Goal: Task Accomplishment & Management: Use online tool/utility

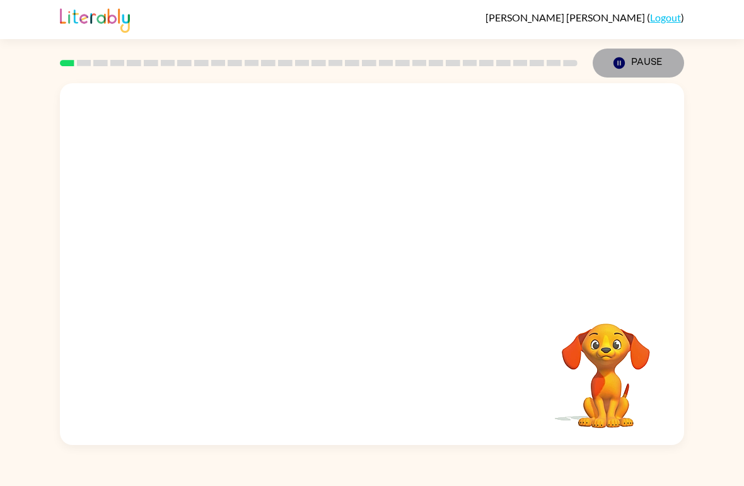
click at [628, 62] on button "Pause Pause" at bounding box center [637, 63] width 91 height 29
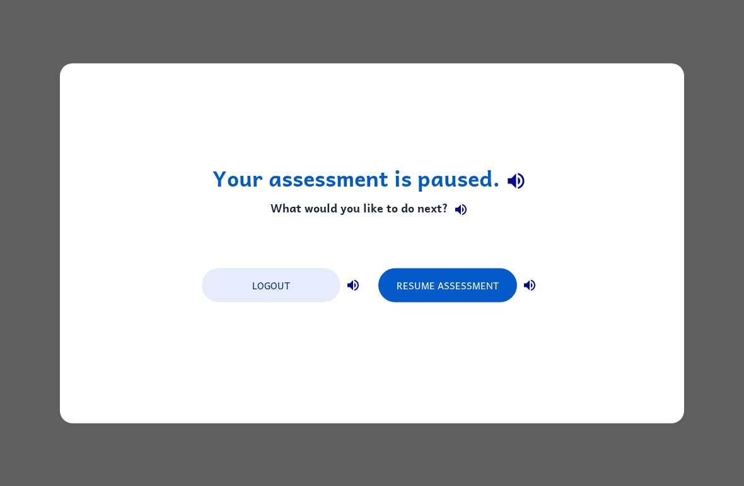
click at [475, 291] on button "Resume Assessment" at bounding box center [447, 285] width 139 height 34
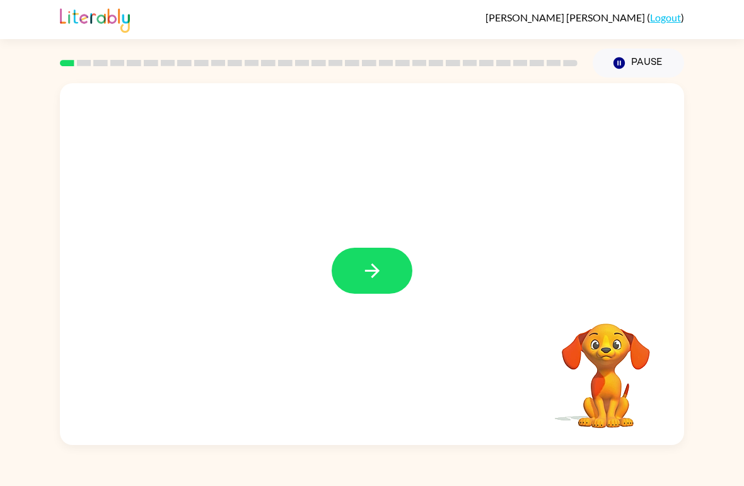
click at [362, 315] on div at bounding box center [372, 264] width 624 height 362
click at [345, 274] on button "button" at bounding box center [372, 271] width 81 height 46
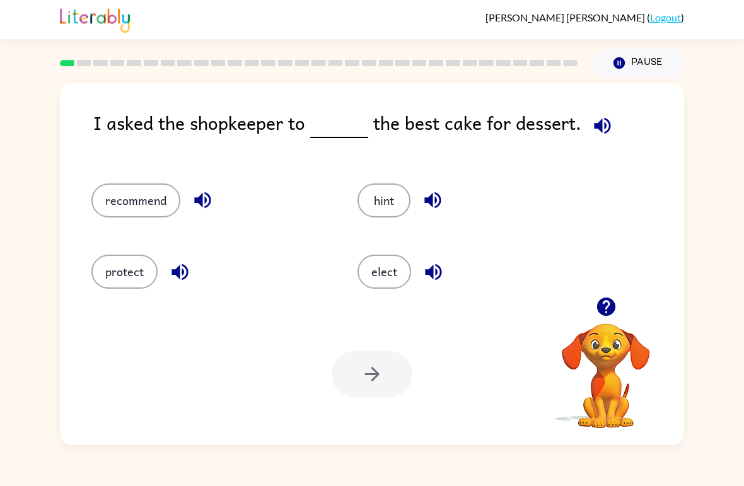
click at [598, 125] on icon "button" at bounding box center [602, 126] width 22 height 22
click at [137, 202] on button "recommend" at bounding box center [135, 200] width 89 height 34
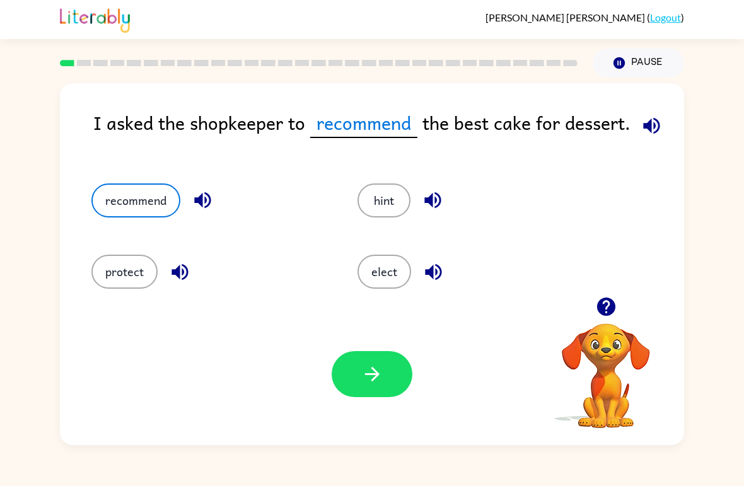
click at [372, 366] on icon "button" at bounding box center [372, 374] width 22 height 22
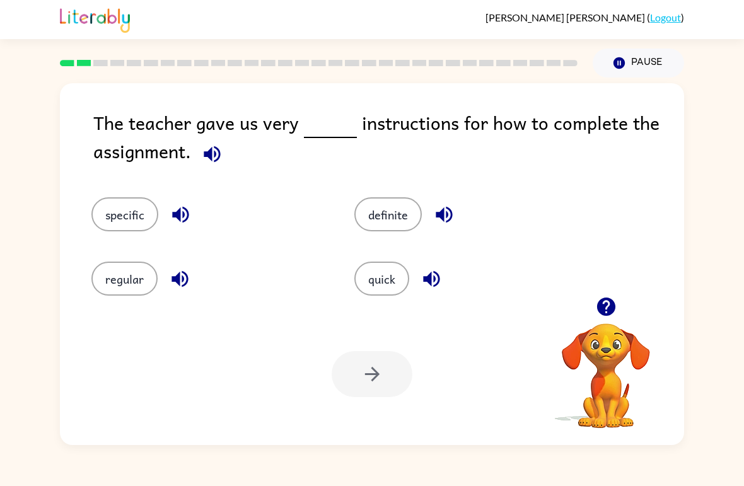
click at [197, 153] on button "button" at bounding box center [212, 154] width 32 height 32
click at [368, 283] on button "quick" at bounding box center [381, 279] width 55 height 34
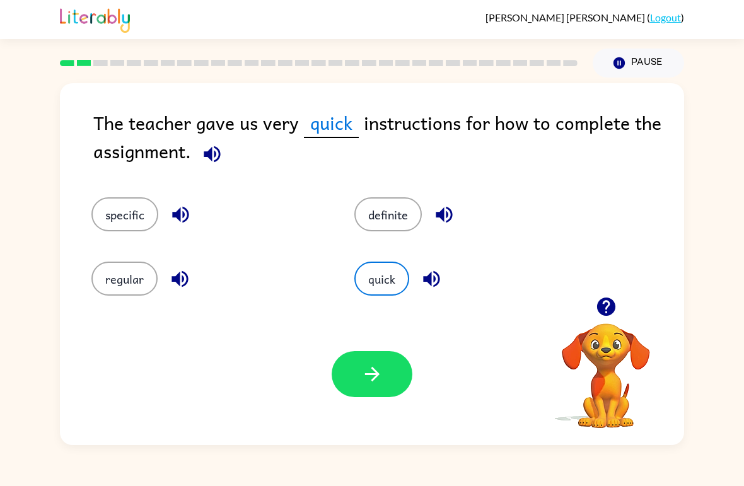
click at [380, 364] on icon "button" at bounding box center [372, 374] width 22 height 22
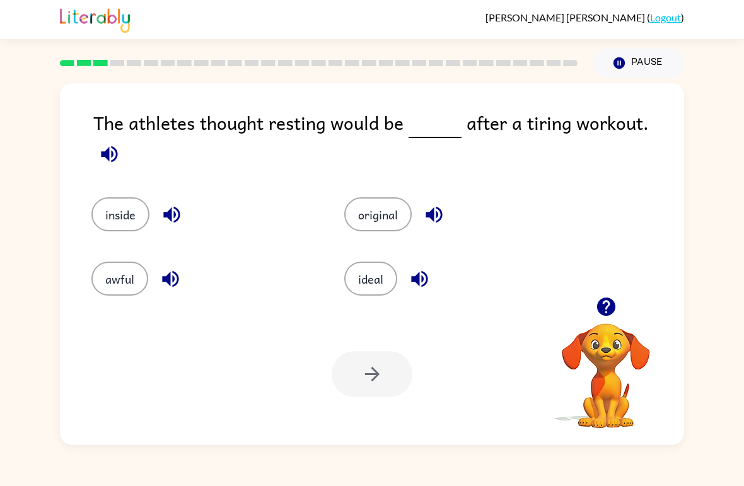
click at [117, 146] on icon "button" at bounding box center [109, 154] width 16 height 16
click at [118, 200] on button "inside" at bounding box center [120, 214] width 58 height 34
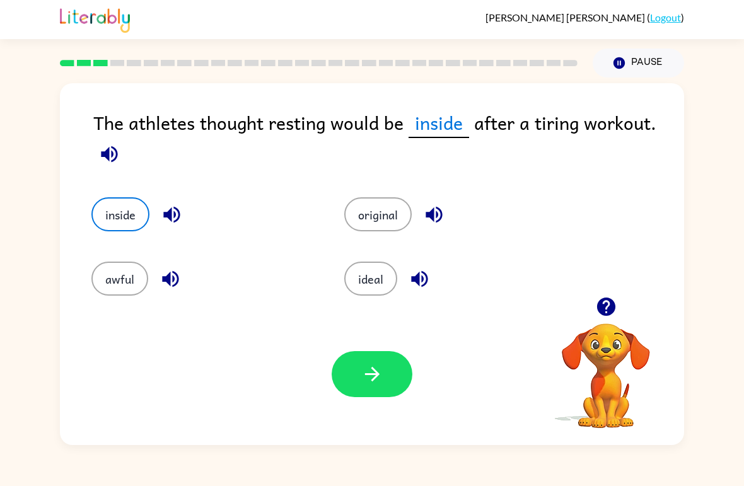
click at [372, 396] on button "button" at bounding box center [372, 374] width 81 height 46
click at [395, 368] on div at bounding box center [372, 374] width 81 height 46
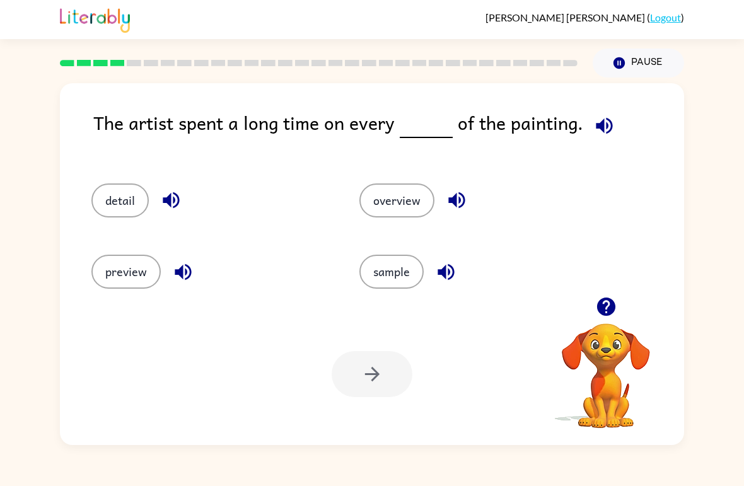
click at [603, 124] on icon "button" at bounding box center [604, 126] width 22 height 22
click at [422, 209] on button "overview" at bounding box center [396, 200] width 75 height 34
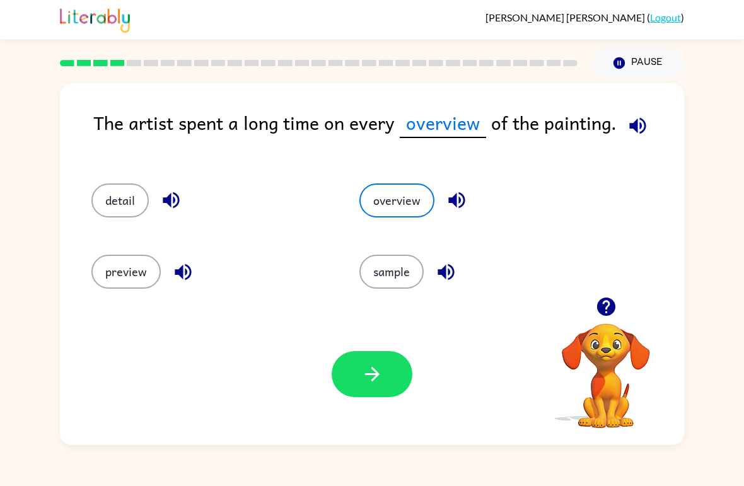
click at [637, 134] on icon "button" at bounding box center [637, 125] width 16 height 16
click at [394, 277] on button "sample" at bounding box center [391, 272] width 64 height 34
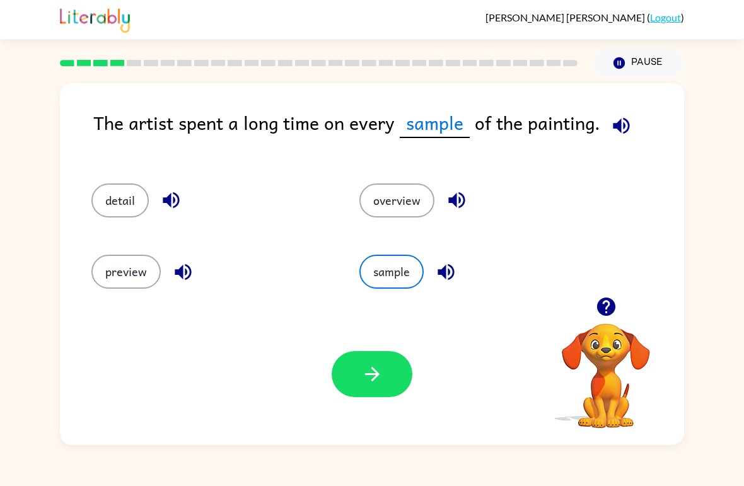
click at [405, 201] on button "overview" at bounding box center [396, 200] width 75 height 34
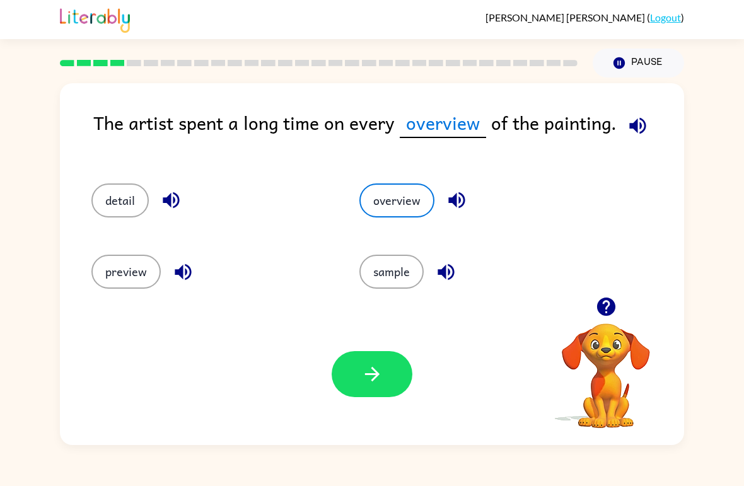
click at [357, 376] on button "button" at bounding box center [372, 374] width 81 height 46
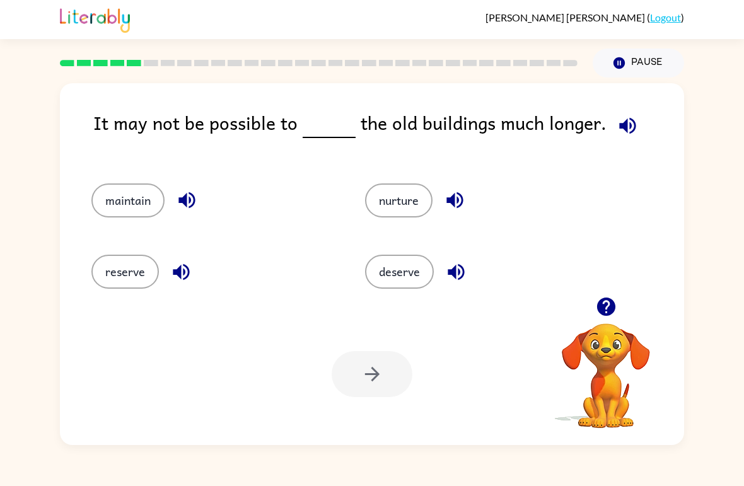
click at [628, 118] on icon "button" at bounding box center [627, 126] width 22 height 22
click at [624, 132] on icon "button" at bounding box center [627, 126] width 22 height 22
click at [115, 267] on button "reserve" at bounding box center [124, 272] width 67 height 34
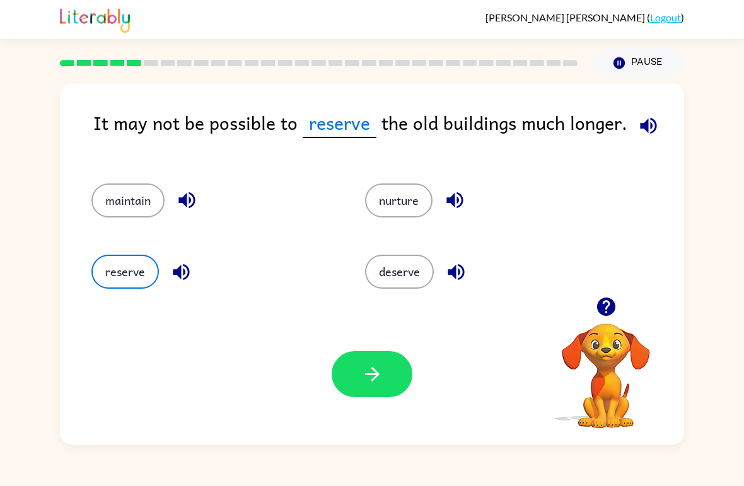
click at [369, 389] on button "button" at bounding box center [372, 374] width 81 height 46
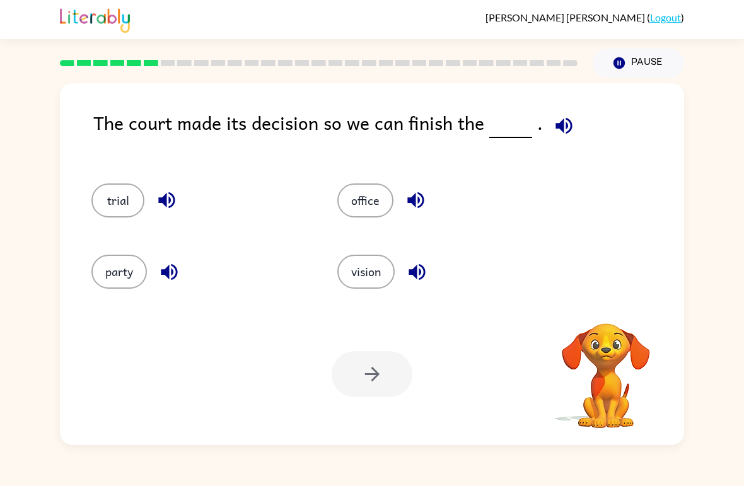
click at [563, 127] on icon "button" at bounding box center [564, 126] width 22 height 22
click at [553, 131] on icon "button" at bounding box center [564, 126] width 22 height 22
click at [557, 136] on icon "button" at bounding box center [564, 126] width 22 height 22
click at [563, 130] on icon "button" at bounding box center [564, 126] width 22 height 22
click at [560, 120] on icon "button" at bounding box center [564, 126] width 22 height 22
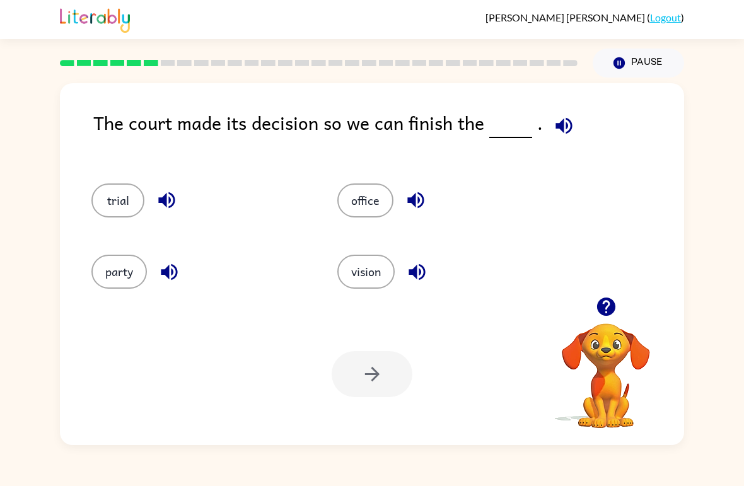
click at [373, 201] on button "office" at bounding box center [365, 200] width 56 height 34
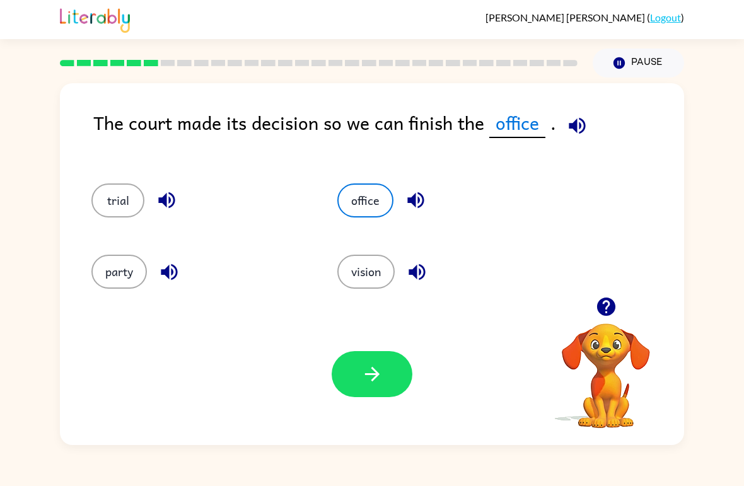
click at [376, 371] on icon "button" at bounding box center [372, 374] width 22 height 22
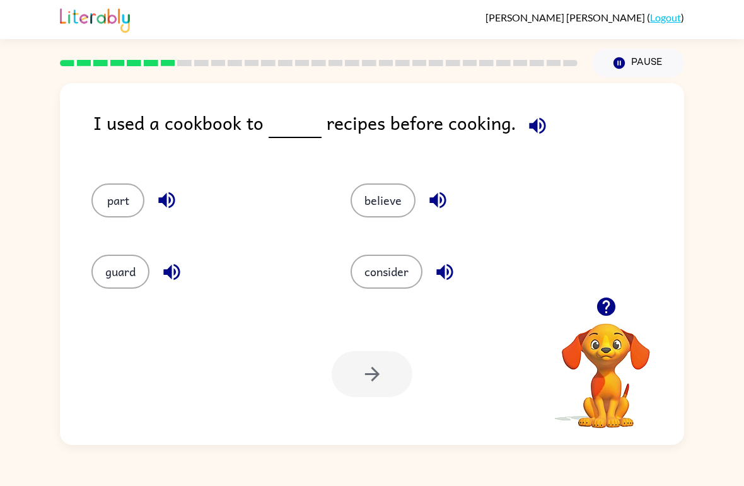
click at [531, 130] on icon "button" at bounding box center [537, 125] width 16 height 16
click at [118, 198] on button "part" at bounding box center [117, 200] width 53 height 34
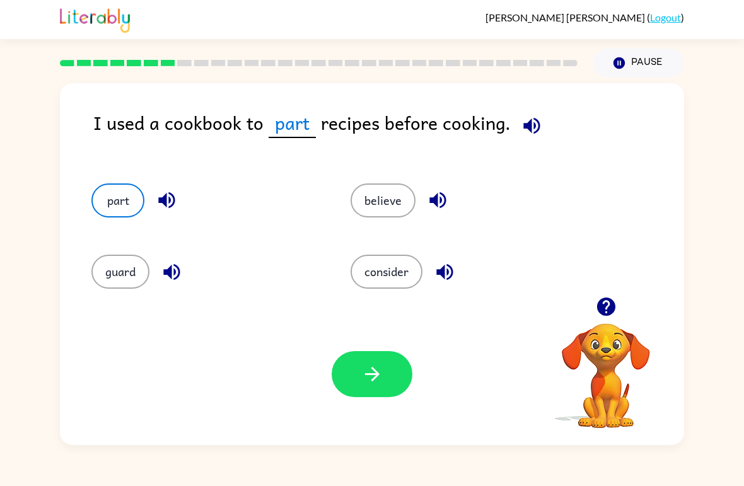
click at [122, 204] on button "part" at bounding box center [117, 200] width 53 height 34
click at [367, 288] on button "consider" at bounding box center [386, 272] width 72 height 34
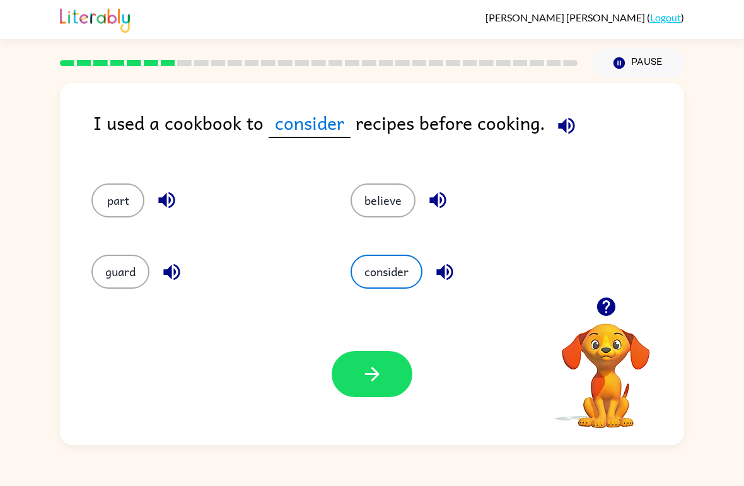
click at [444, 287] on button "button" at bounding box center [445, 272] width 32 height 32
click at [170, 271] on icon "button" at bounding box center [171, 271] width 16 height 16
click at [175, 187] on button "button" at bounding box center [167, 200] width 32 height 32
click at [439, 196] on icon "button" at bounding box center [438, 200] width 22 height 22
click at [371, 378] on icon "button" at bounding box center [372, 374] width 22 height 22
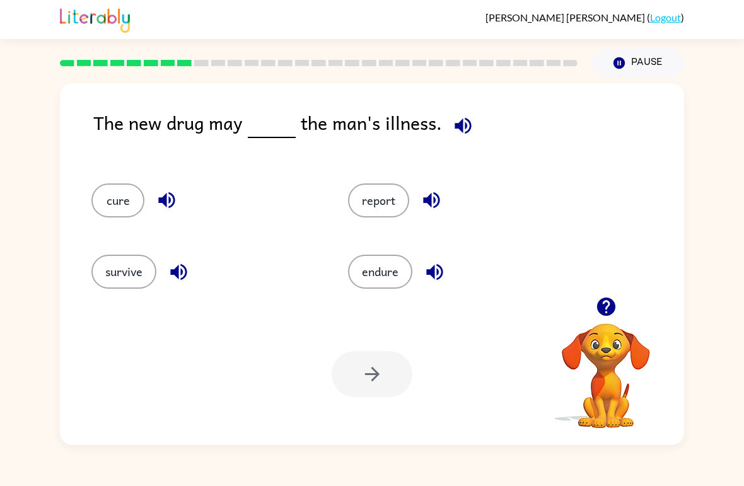
click at [452, 132] on icon "button" at bounding box center [463, 126] width 22 height 22
click at [374, 197] on button "report" at bounding box center [378, 200] width 61 height 34
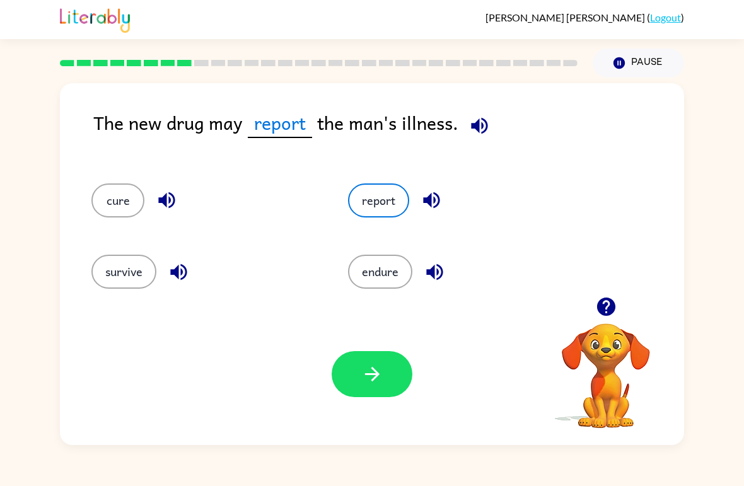
click at [434, 195] on icon "button" at bounding box center [431, 200] width 22 height 22
click at [386, 386] on button "button" at bounding box center [372, 374] width 81 height 46
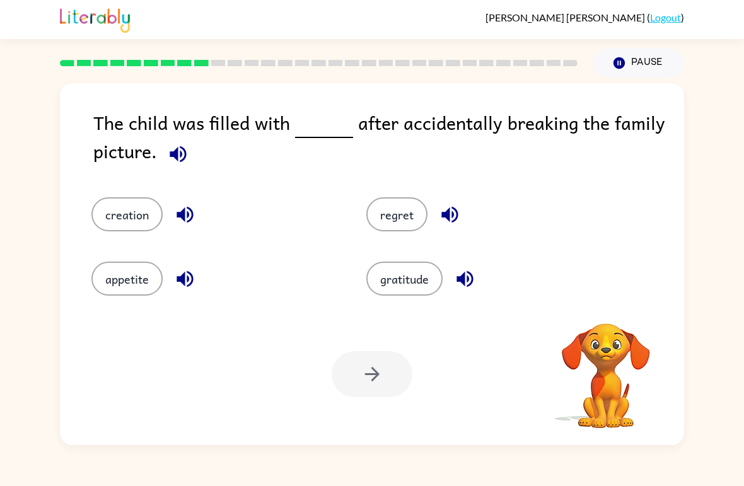
click at [182, 156] on icon "button" at bounding box center [178, 154] width 16 height 16
click at [122, 219] on button "creation" at bounding box center [126, 214] width 71 height 34
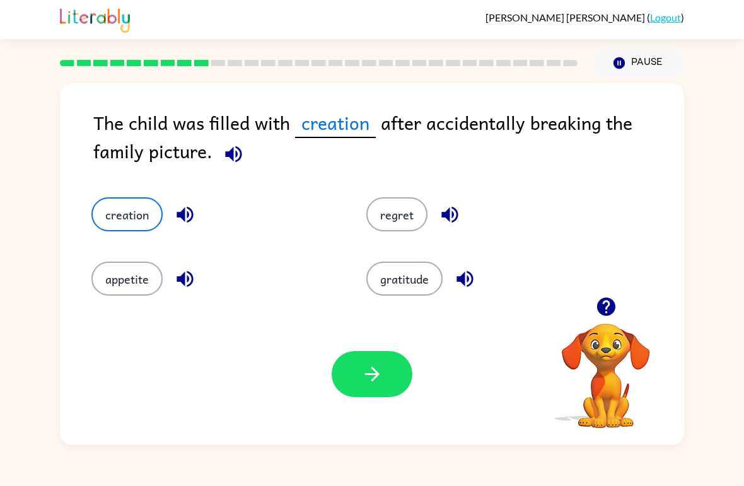
click at [225, 158] on icon "button" at bounding box center [233, 154] width 16 height 16
click at [12, 432] on div "The child was filled with creation after accidentally breaking the family pictu…" at bounding box center [372, 261] width 744 height 367
click at [364, 383] on icon "button" at bounding box center [372, 374] width 22 height 22
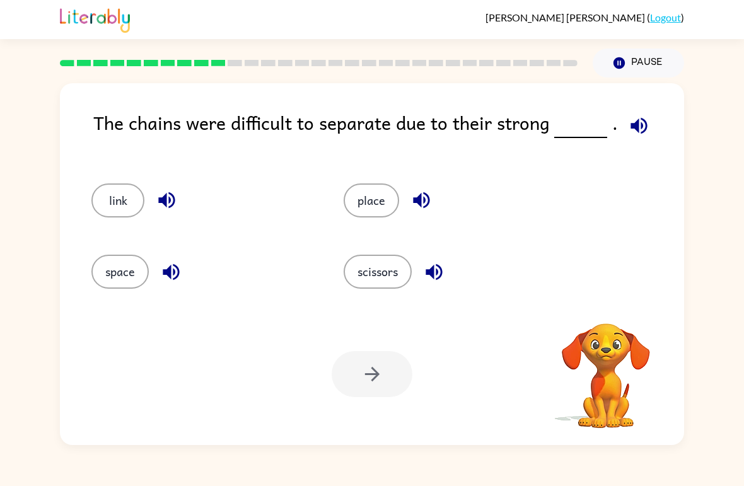
click at [643, 130] on icon "button" at bounding box center [639, 126] width 22 height 22
click at [638, 125] on icon "button" at bounding box center [639, 126] width 22 height 22
click at [628, 131] on icon "button" at bounding box center [639, 126] width 22 height 22
click at [637, 126] on icon "button" at bounding box center [638, 125] width 16 height 16
click at [436, 195] on button "button" at bounding box center [421, 200] width 32 height 32
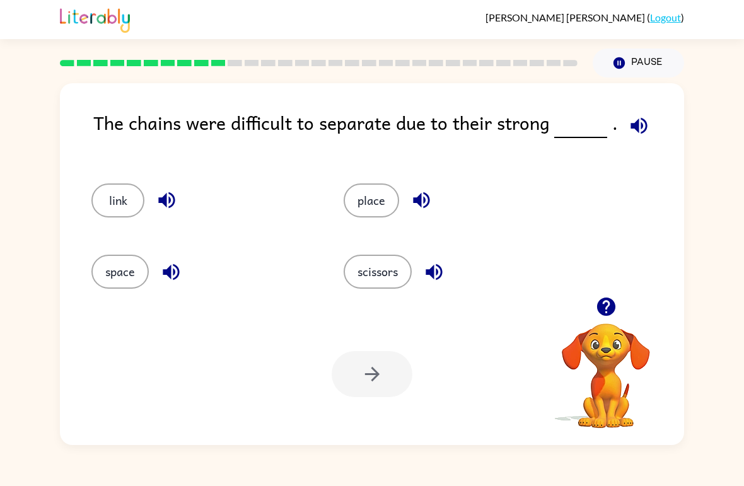
click at [431, 287] on button "button" at bounding box center [434, 272] width 32 height 32
click at [158, 199] on icon "button" at bounding box center [167, 200] width 22 height 22
click at [159, 279] on button "button" at bounding box center [171, 272] width 32 height 32
click at [118, 193] on button "link" at bounding box center [117, 200] width 53 height 34
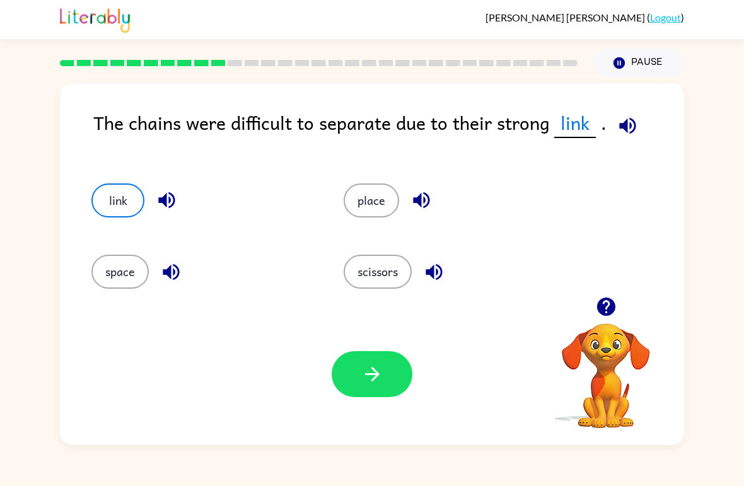
click at [369, 379] on icon "button" at bounding box center [372, 374] width 22 height 22
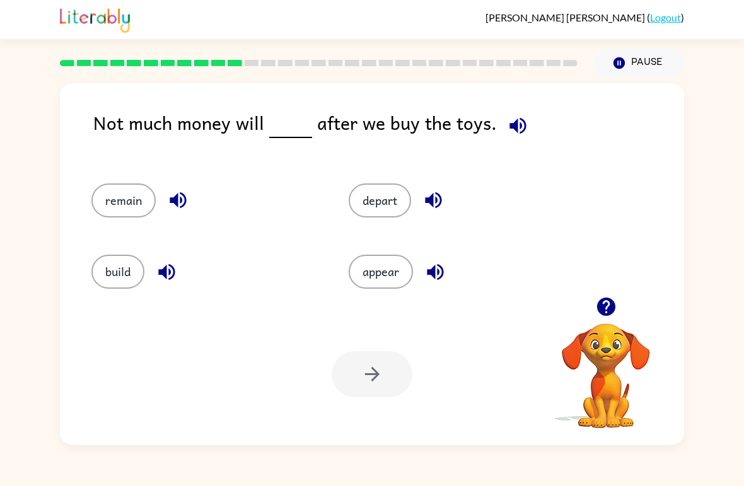
click at [511, 127] on icon "button" at bounding box center [517, 125] width 16 height 16
click at [522, 125] on icon "button" at bounding box center [518, 126] width 22 height 22
click at [113, 202] on button "remain" at bounding box center [123, 200] width 64 height 34
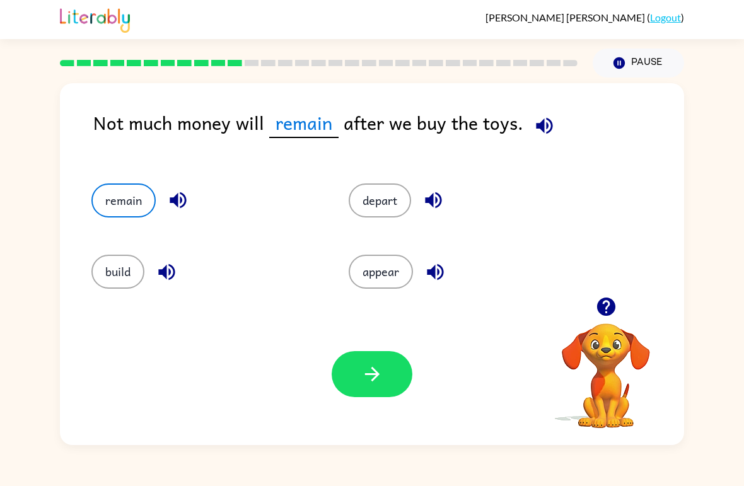
click at [169, 188] on button "button" at bounding box center [178, 200] width 32 height 32
click at [437, 201] on icon "button" at bounding box center [433, 200] width 16 height 16
click at [443, 277] on icon "button" at bounding box center [435, 272] width 22 height 22
click at [167, 276] on icon "button" at bounding box center [166, 271] width 16 height 16
click at [379, 372] on icon "button" at bounding box center [372, 374] width 22 height 22
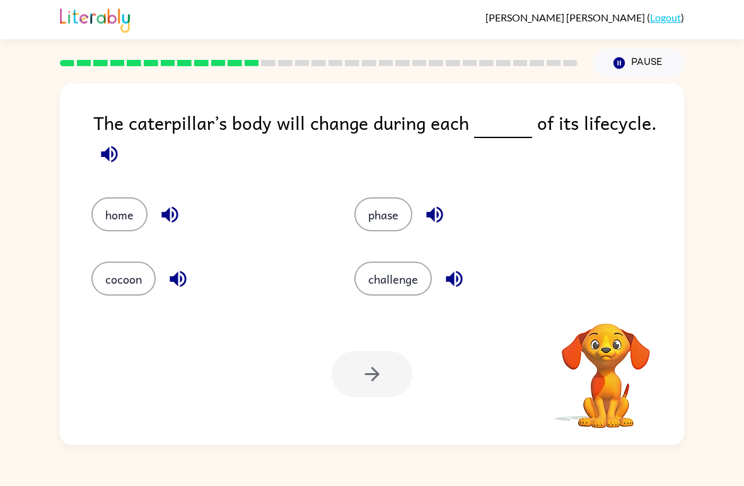
click at [113, 152] on icon "button" at bounding box center [109, 154] width 22 height 22
click at [108, 154] on icon "button" at bounding box center [109, 154] width 16 height 16
click at [111, 156] on icon "button" at bounding box center [109, 154] width 22 height 22
click at [399, 275] on button "challenge" at bounding box center [393, 279] width 78 height 34
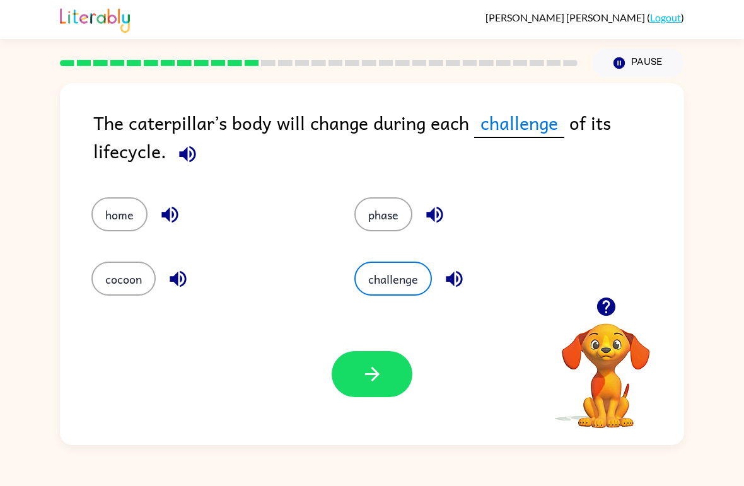
click at [384, 361] on button "button" at bounding box center [372, 374] width 81 height 46
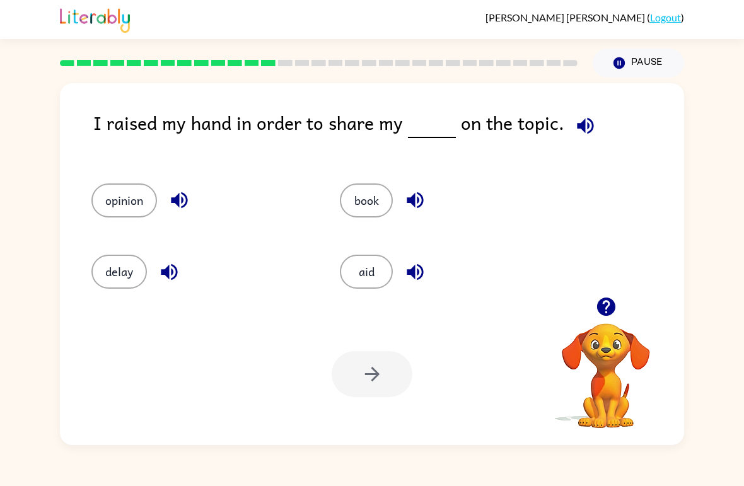
click at [594, 127] on button "button" at bounding box center [585, 126] width 32 height 32
click at [578, 122] on icon "button" at bounding box center [585, 125] width 16 height 16
click at [119, 192] on button "opinion" at bounding box center [124, 200] width 66 height 34
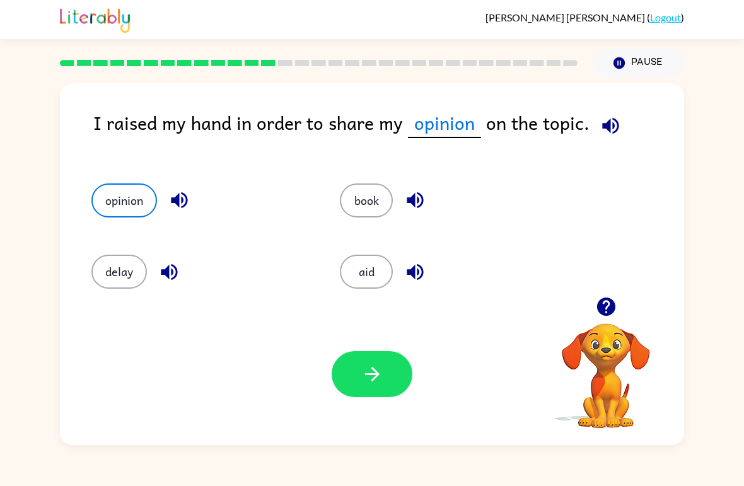
click at [364, 369] on icon "button" at bounding box center [372, 374] width 22 height 22
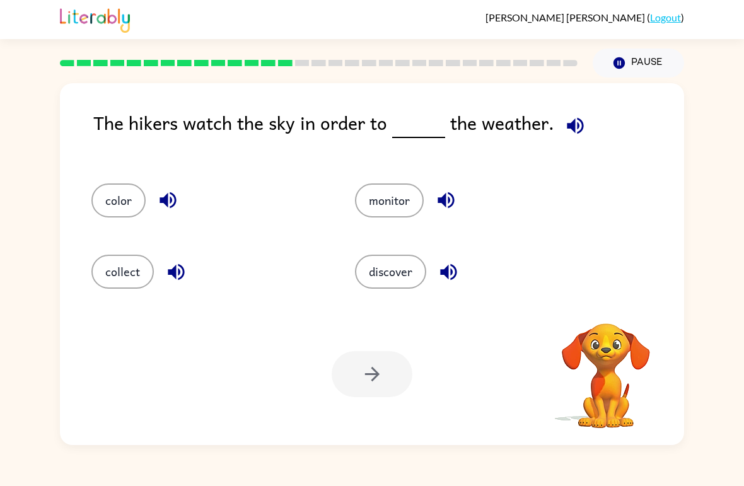
click at [571, 129] on icon "button" at bounding box center [575, 126] width 22 height 22
click at [104, 274] on button "collect" at bounding box center [122, 272] width 62 height 34
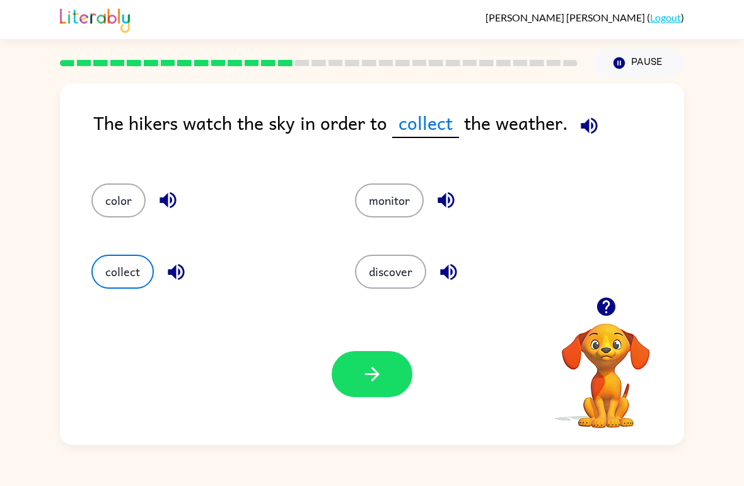
click at [399, 199] on button "monitor" at bounding box center [389, 200] width 69 height 34
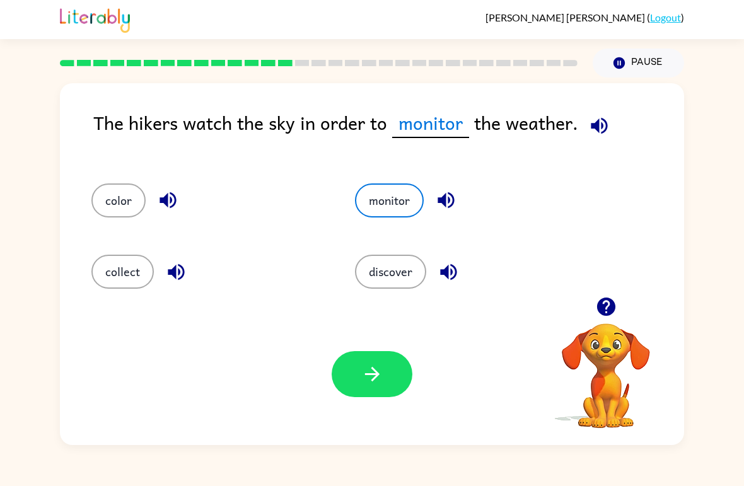
click at [381, 282] on button "discover" at bounding box center [390, 272] width 71 height 34
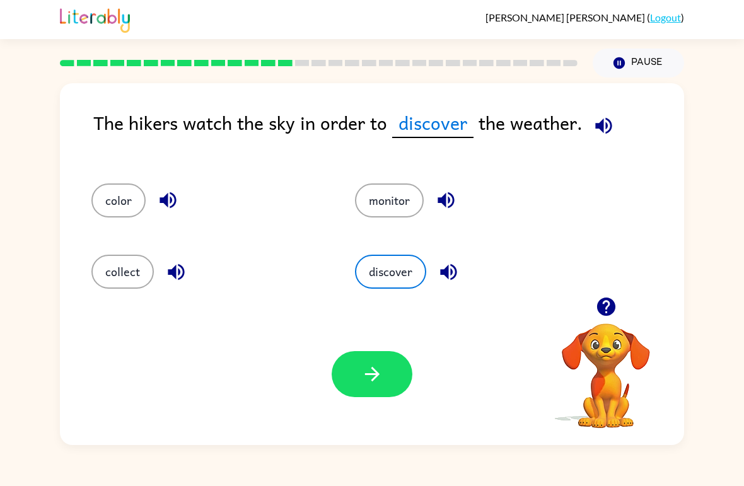
click at [115, 204] on button "color" at bounding box center [118, 200] width 54 height 34
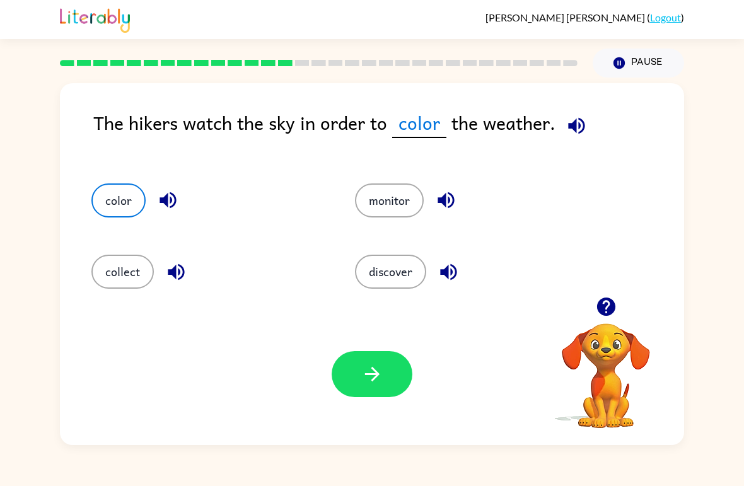
click at [380, 275] on button "discover" at bounding box center [390, 272] width 71 height 34
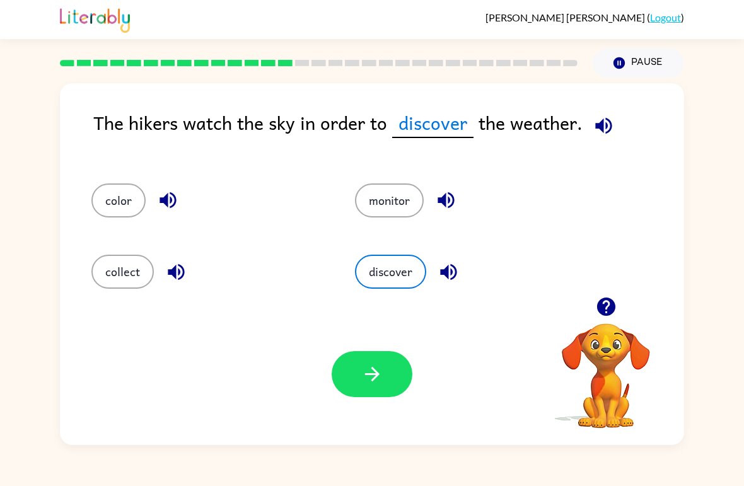
click at [383, 361] on button "button" at bounding box center [372, 374] width 81 height 46
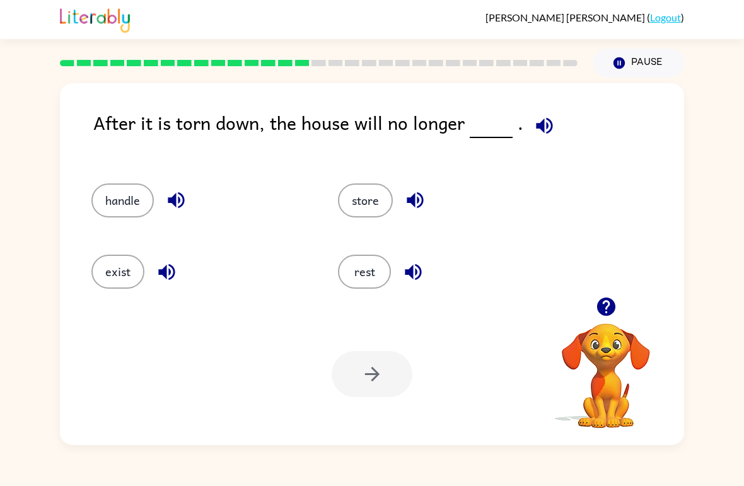
click at [536, 127] on icon "button" at bounding box center [544, 125] width 16 height 16
click at [108, 199] on button "handle" at bounding box center [122, 200] width 62 height 34
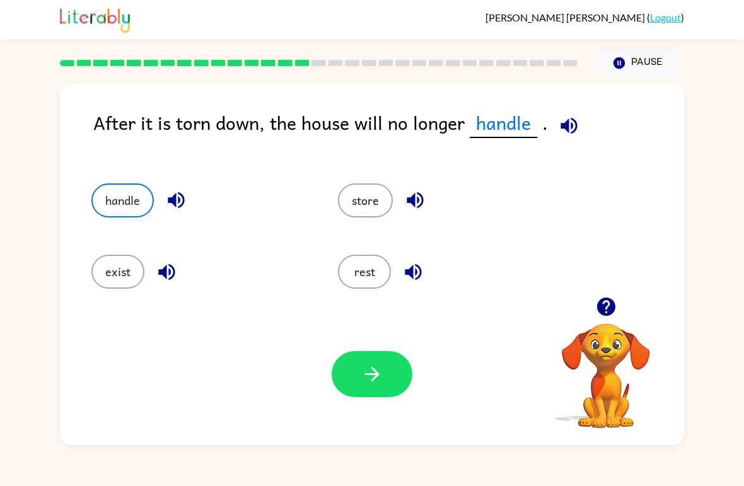
click at [386, 380] on button "button" at bounding box center [372, 374] width 81 height 46
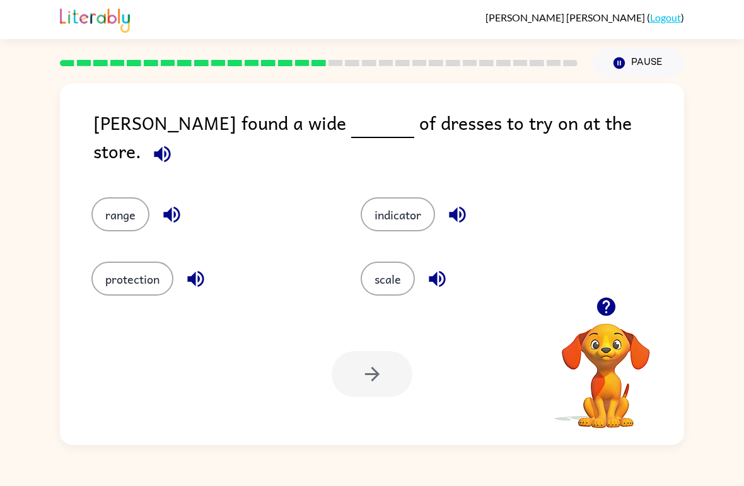
click at [134, 207] on button "range" at bounding box center [120, 214] width 58 height 34
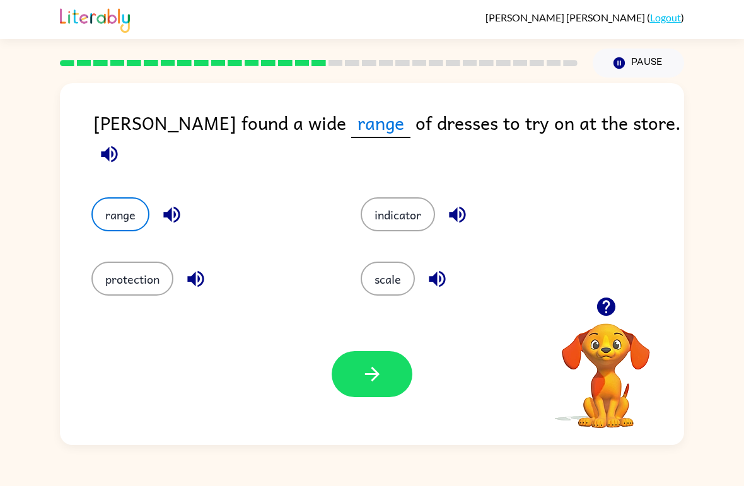
click at [358, 383] on button "button" at bounding box center [372, 374] width 81 height 46
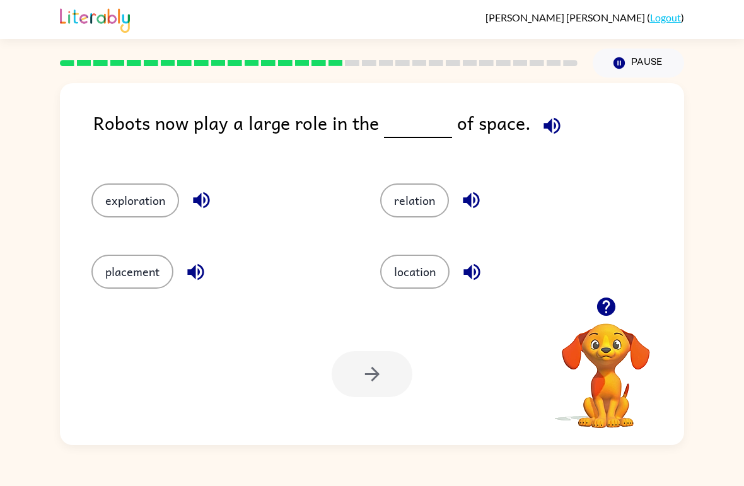
click at [423, 272] on button "location" at bounding box center [414, 272] width 69 height 34
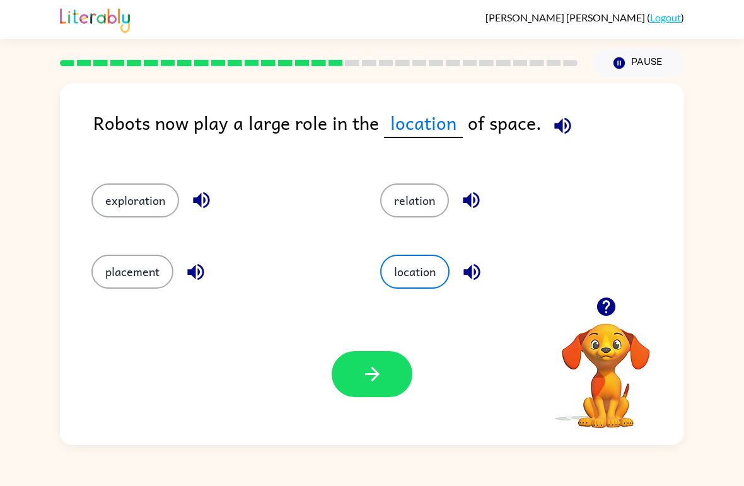
click at [382, 370] on icon "button" at bounding box center [372, 374] width 22 height 22
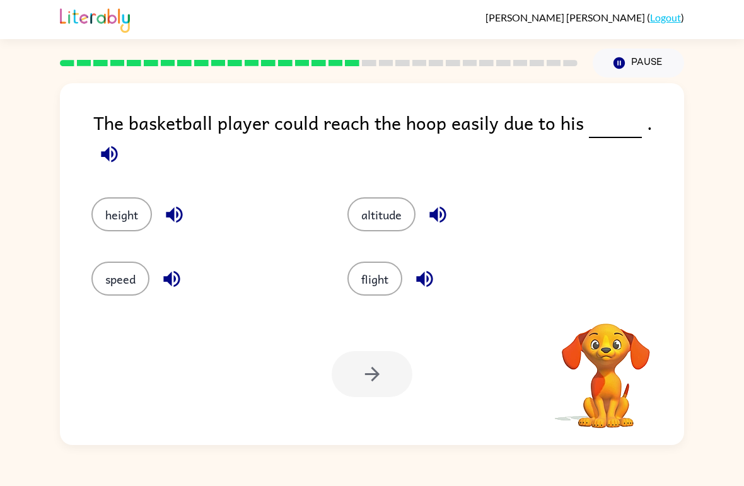
click at [289, 484] on div "[PERSON_NAME] ( Logout ) Pause Pause The basketball player could reach the hoop…" at bounding box center [372, 243] width 744 height 486
click at [301, 475] on div "[PERSON_NAME] ( Logout ) Pause Pause The basketball player could reach the hoop…" at bounding box center [372, 243] width 744 height 486
click at [94, 201] on button "height" at bounding box center [121, 214] width 61 height 34
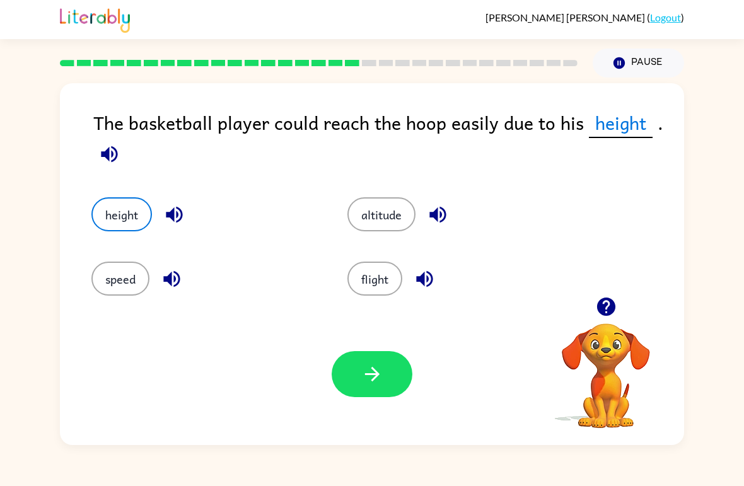
click at [374, 364] on icon "button" at bounding box center [372, 374] width 22 height 22
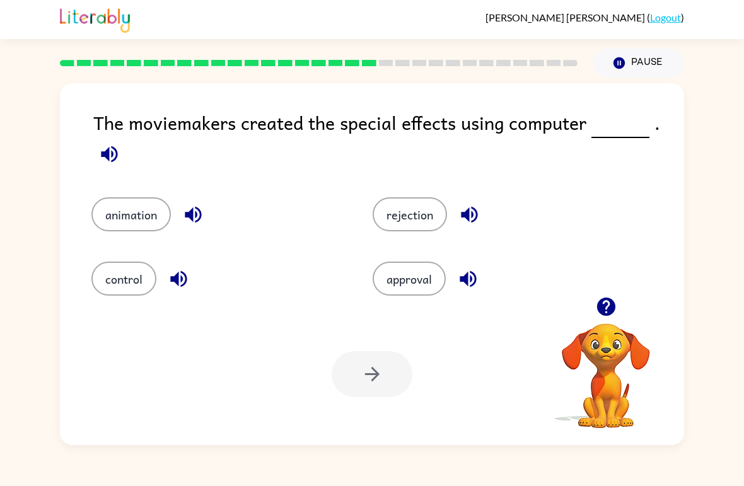
click at [107, 161] on icon "button" at bounding box center [109, 154] width 22 height 22
click at [136, 283] on button "control" at bounding box center [123, 279] width 65 height 34
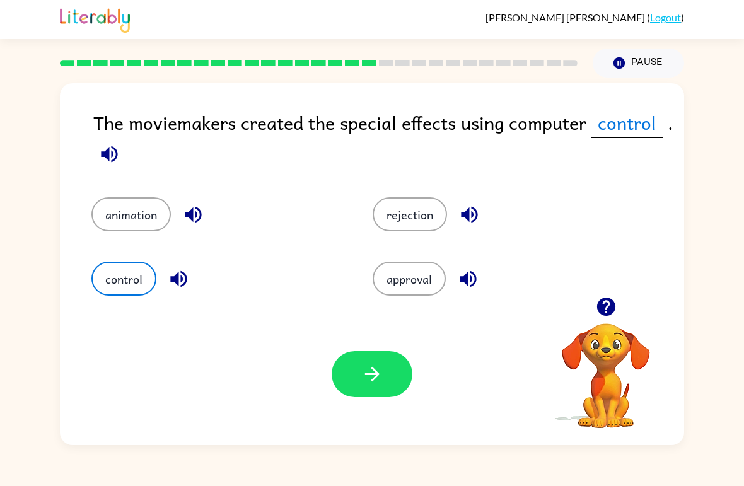
click at [389, 395] on button "button" at bounding box center [372, 374] width 81 height 46
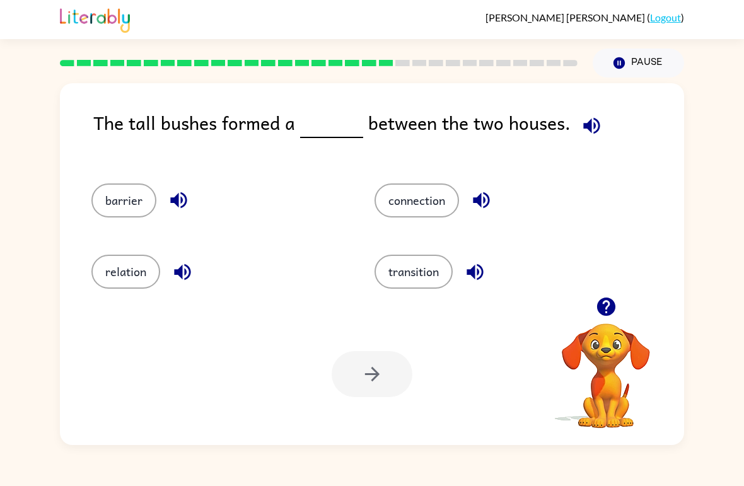
click at [584, 122] on icon "button" at bounding box center [591, 125] width 16 height 16
click at [411, 184] on button "connection" at bounding box center [416, 200] width 84 height 34
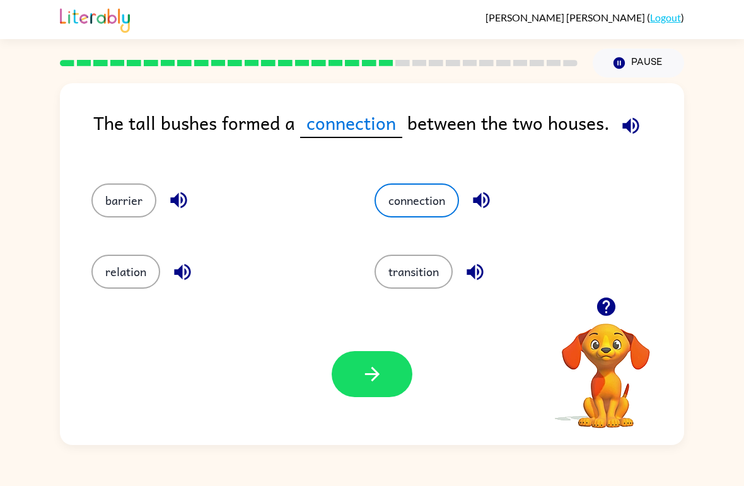
click at [363, 356] on button "button" at bounding box center [372, 374] width 81 height 46
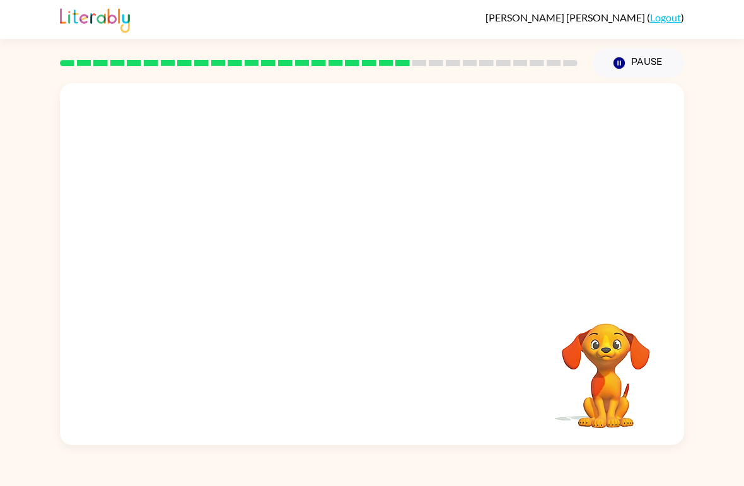
click at [260, 272] on video "Your browser must support playing .mp4 files to use Literably. Please try using…" at bounding box center [372, 190] width 624 height 214
click at [253, 266] on video "Your browser must support playing .mp4 files to use Literably. Please try using…" at bounding box center [372, 190] width 624 height 214
click at [255, 260] on video "Your browser must support playing .mp4 files to use Literably. Please try using…" at bounding box center [372, 190] width 624 height 214
click at [251, 248] on video "Your browser must support playing .mp4 files to use Literably. Please try using…" at bounding box center [372, 190] width 624 height 214
click at [720, 249] on div "Your browser must support playing .mp4 files to use Literably. Please try using…" at bounding box center [372, 261] width 744 height 367
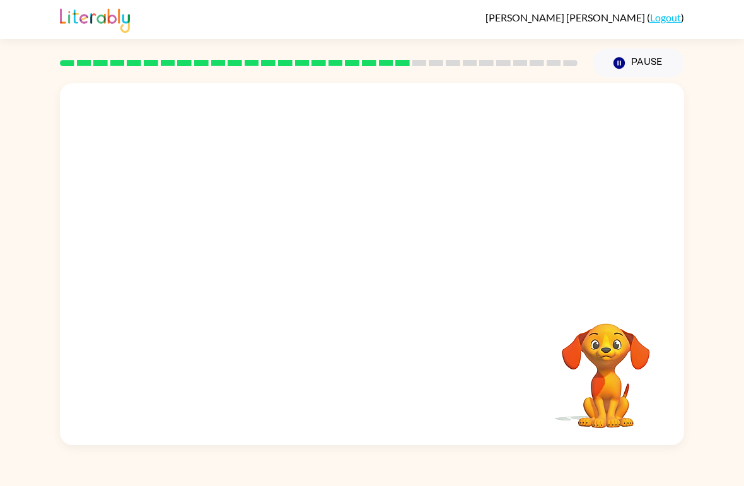
click at [655, 286] on video "Your browser must support playing .mp4 files to use Literably. Please try using…" at bounding box center [372, 190] width 624 height 214
click at [52, 308] on div "Your browser must support playing .mp4 files to use Literably. Please try using…" at bounding box center [372, 261] width 744 height 367
click at [342, 248] on div at bounding box center [372, 271] width 81 height 46
click at [359, 272] on div at bounding box center [372, 271] width 81 height 46
click at [355, 267] on div at bounding box center [372, 271] width 81 height 46
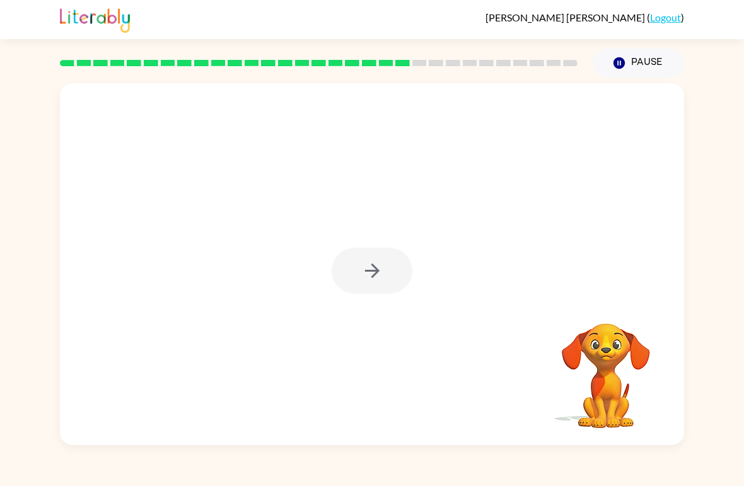
click at [355, 267] on div at bounding box center [372, 271] width 81 height 46
click at [357, 288] on div at bounding box center [372, 271] width 81 height 46
click at [366, 278] on div at bounding box center [372, 271] width 81 height 46
click at [364, 277] on div at bounding box center [372, 271] width 81 height 46
click at [359, 274] on button "button" at bounding box center [372, 271] width 81 height 46
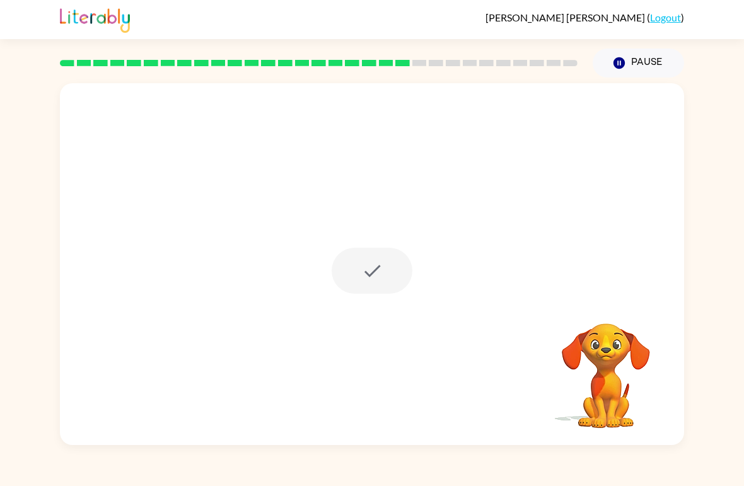
click at [359, 274] on div at bounding box center [372, 271] width 81 height 46
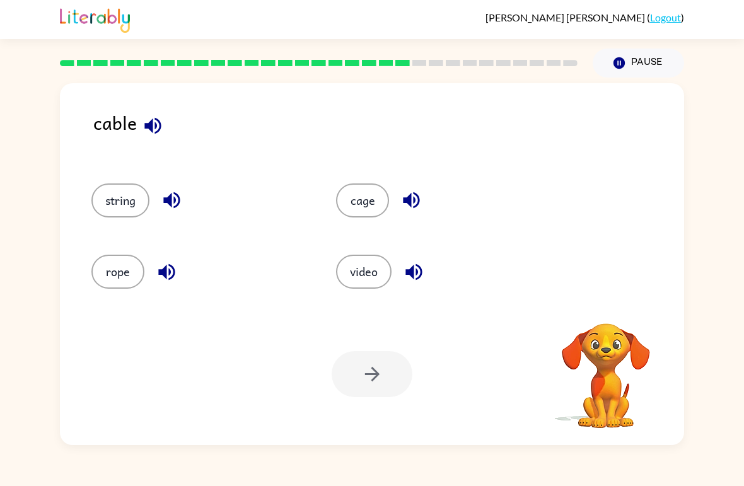
click at [352, 281] on button "video" at bounding box center [363, 272] width 55 height 34
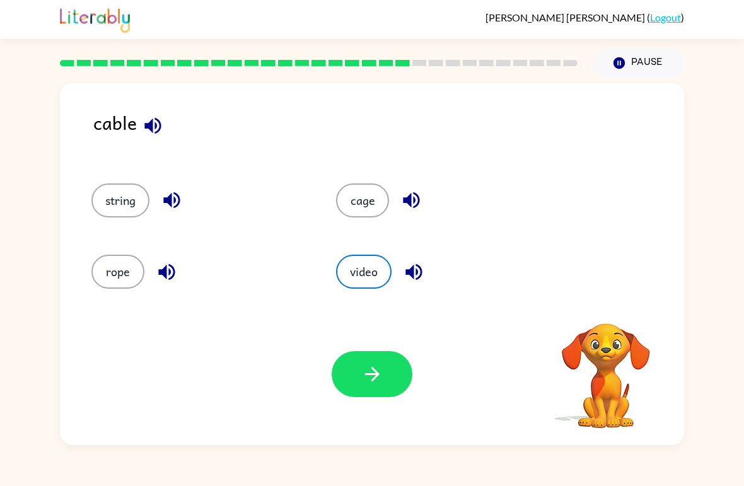
click at [153, 139] on button "button" at bounding box center [153, 126] width 32 height 32
click at [152, 122] on icon "button" at bounding box center [152, 125] width 16 height 16
click at [148, 127] on icon "button" at bounding box center [152, 125] width 16 height 16
click at [372, 204] on button "cage" at bounding box center [362, 200] width 53 height 34
click at [373, 361] on button "button" at bounding box center [372, 374] width 81 height 46
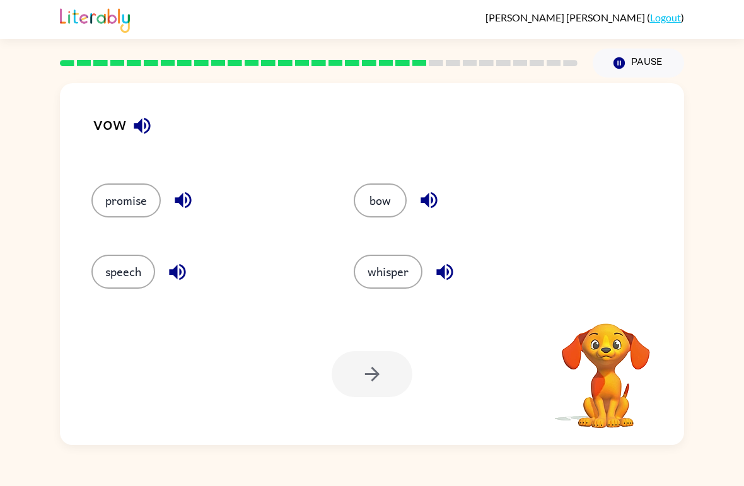
click at [367, 212] on button "bow" at bounding box center [380, 200] width 53 height 34
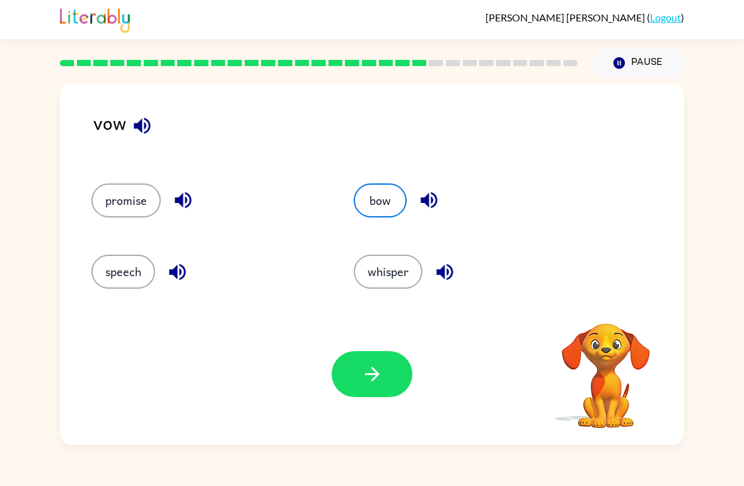
click at [366, 212] on button "bow" at bounding box center [380, 200] width 53 height 34
click at [142, 126] on icon "button" at bounding box center [142, 126] width 22 height 22
click at [358, 369] on button "button" at bounding box center [372, 374] width 81 height 46
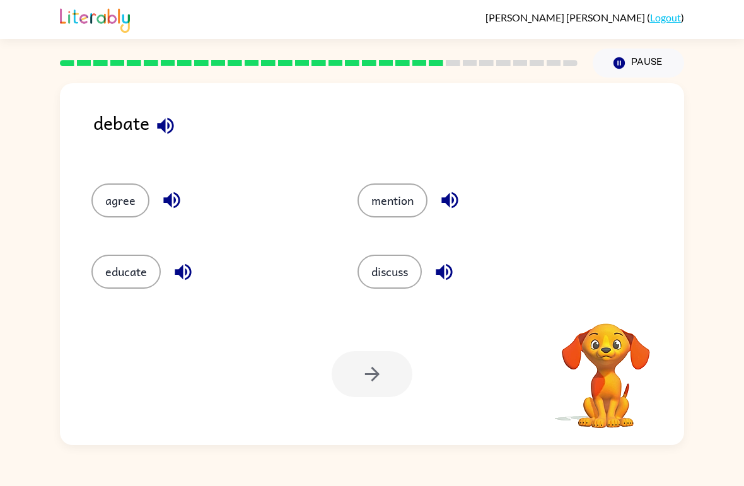
click at [157, 132] on icon "button" at bounding box center [165, 126] width 22 height 22
click at [173, 139] on button "button" at bounding box center [165, 126] width 32 height 32
click at [164, 124] on icon "button" at bounding box center [165, 125] width 16 height 16
click at [167, 124] on icon "button" at bounding box center [165, 126] width 22 height 22
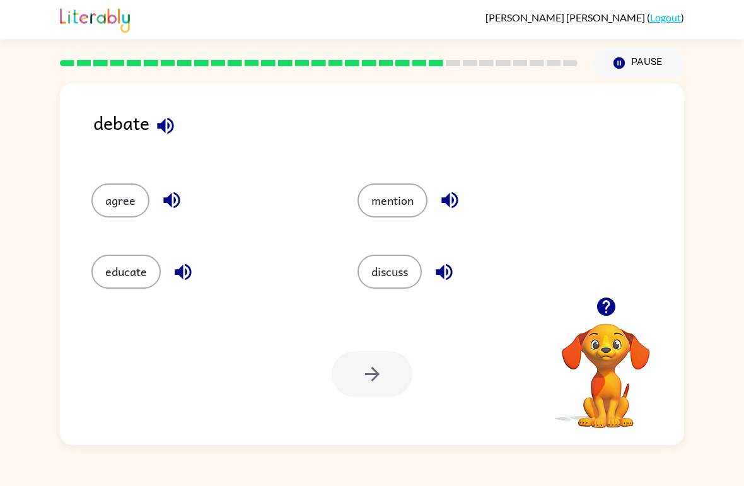
click at [391, 286] on button "discuss" at bounding box center [389, 272] width 64 height 34
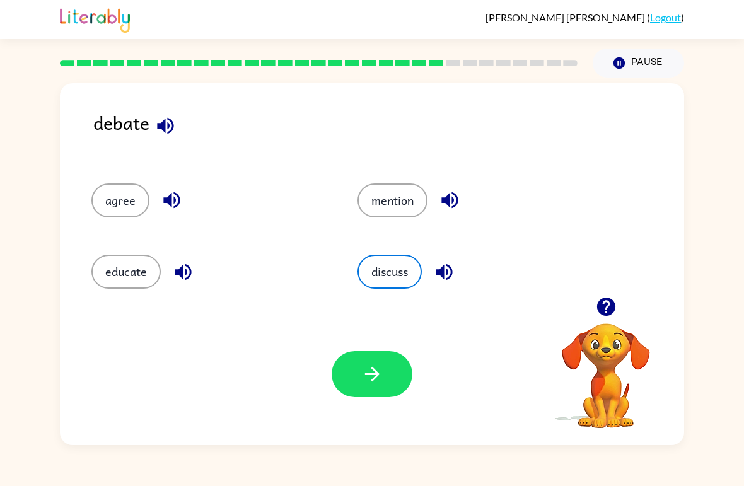
click at [384, 380] on button "button" at bounding box center [372, 374] width 81 height 46
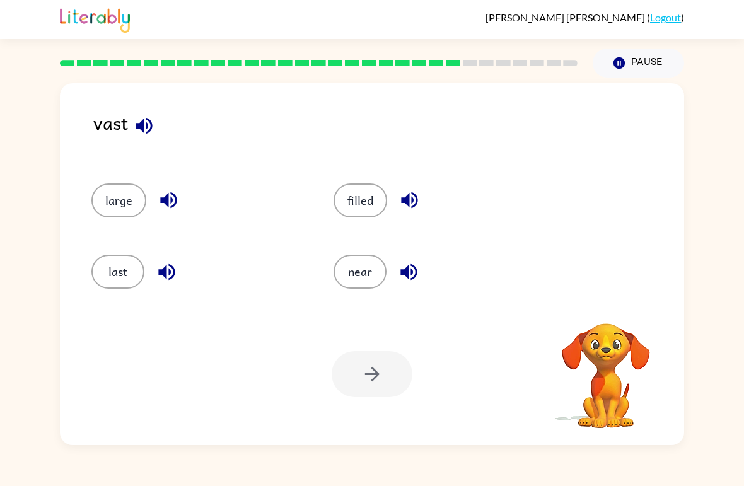
click at [153, 123] on icon "button" at bounding box center [144, 126] width 22 height 22
click at [142, 136] on icon "button" at bounding box center [144, 126] width 22 height 22
click at [360, 189] on button "filled" at bounding box center [360, 200] width 54 height 34
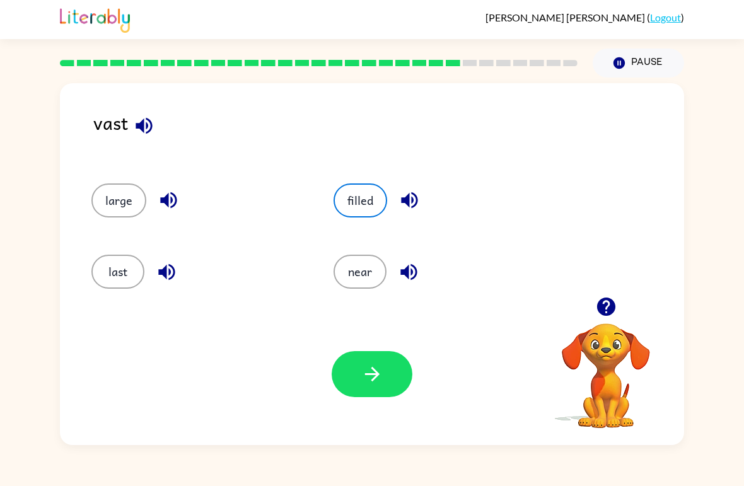
click at [392, 342] on div "Your browser must support playing .mp4 files to use Literably. Please try using…" at bounding box center [372, 374] width 624 height 142
click at [381, 364] on icon "button" at bounding box center [372, 374] width 22 height 22
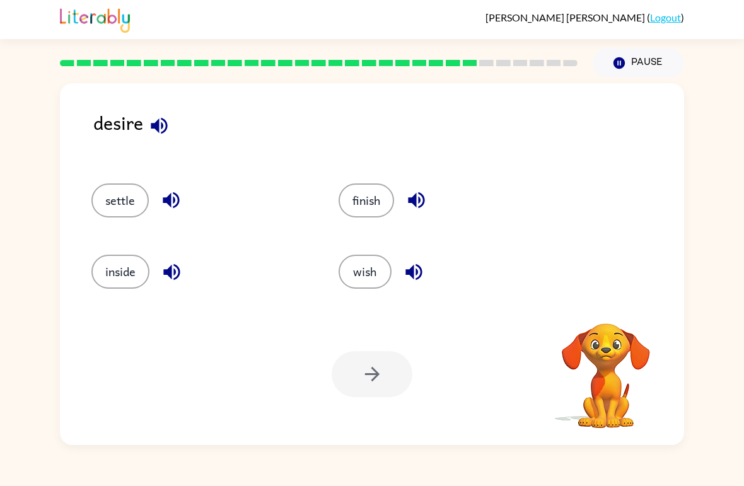
click at [165, 129] on icon "button" at bounding box center [159, 126] width 22 height 22
click at [154, 136] on icon "button" at bounding box center [159, 126] width 22 height 22
click at [108, 204] on button "settle" at bounding box center [119, 200] width 57 height 34
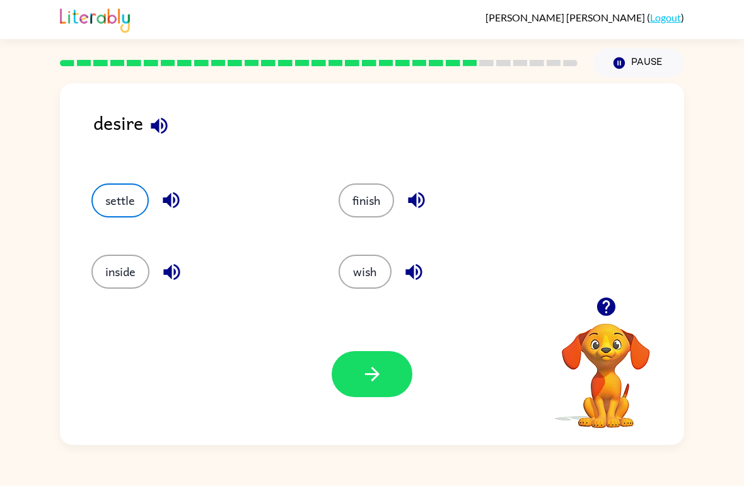
click at [370, 381] on icon "button" at bounding box center [372, 374] width 22 height 22
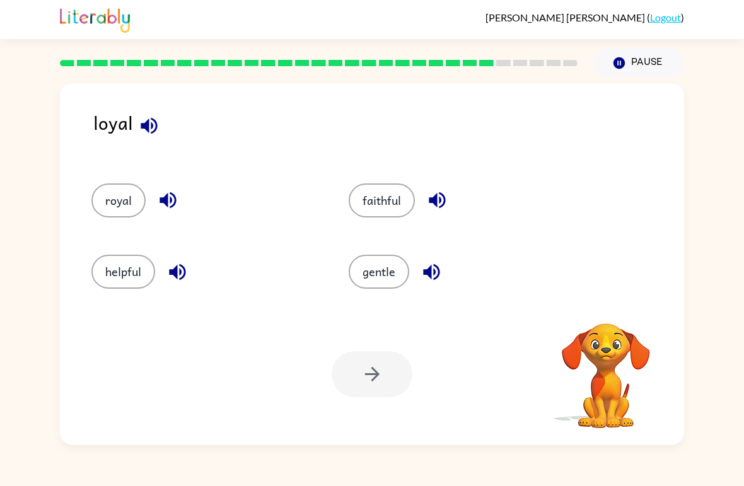
click at [154, 136] on icon "button" at bounding box center [149, 126] width 22 height 22
click at [160, 137] on button "button" at bounding box center [149, 126] width 32 height 32
click at [105, 179] on div "royal" at bounding box center [195, 194] width 257 height 71
click at [118, 188] on button "royal" at bounding box center [118, 200] width 54 height 34
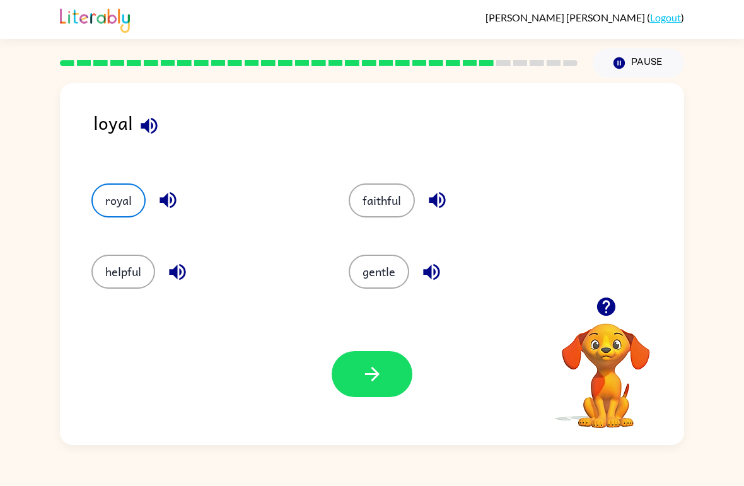
click at [364, 373] on icon "button" at bounding box center [372, 374] width 22 height 22
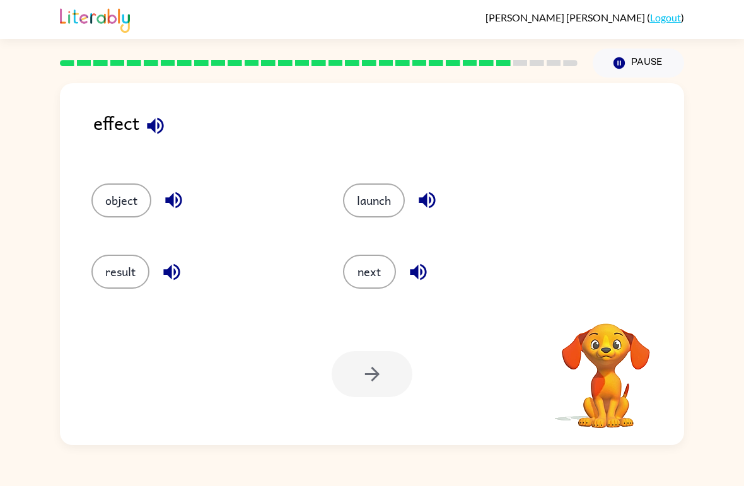
click at [163, 129] on icon "button" at bounding box center [155, 125] width 16 height 16
click at [166, 110] on div "effect" at bounding box center [388, 133] width 591 height 50
click at [109, 213] on button "object" at bounding box center [121, 200] width 60 height 34
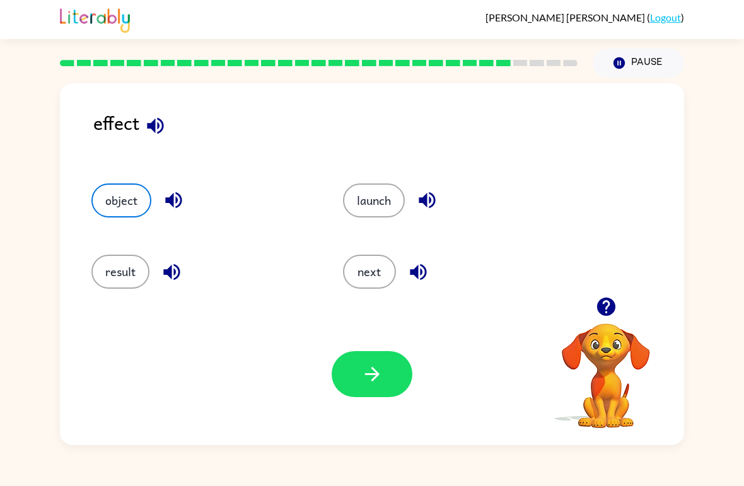
click at [406, 390] on button "button" at bounding box center [372, 374] width 81 height 46
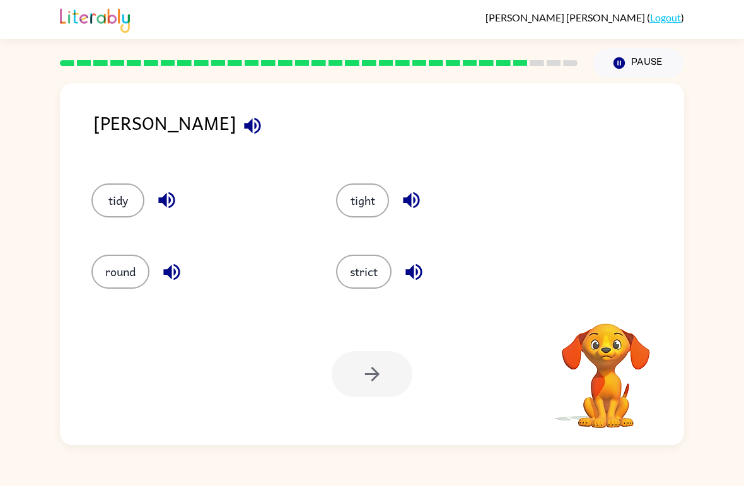
click at [241, 123] on icon "button" at bounding box center [252, 126] width 22 height 22
click at [241, 122] on icon "button" at bounding box center [252, 126] width 22 height 22
click at [241, 117] on icon "button" at bounding box center [252, 126] width 22 height 22
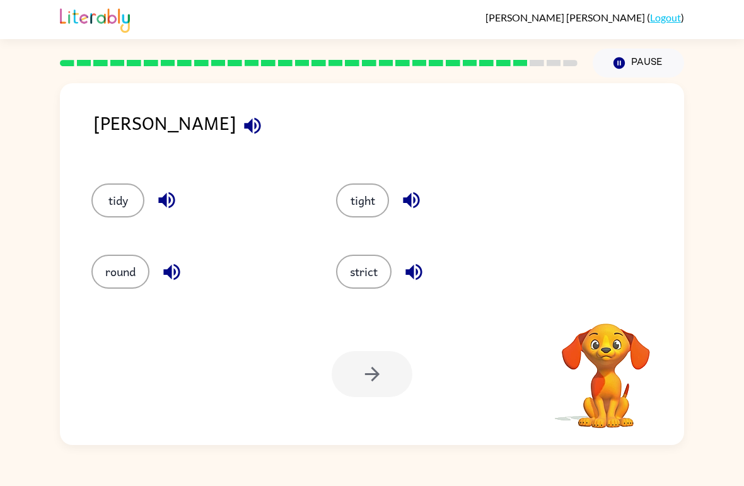
click at [241, 116] on icon "button" at bounding box center [252, 126] width 22 height 22
click at [241, 120] on icon "button" at bounding box center [252, 126] width 22 height 22
click at [244, 125] on icon "button" at bounding box center [252, 125] width 16 height 16
click at [117, 202] on button "tidy" at bounding box center [117, 200] width 53 height 34
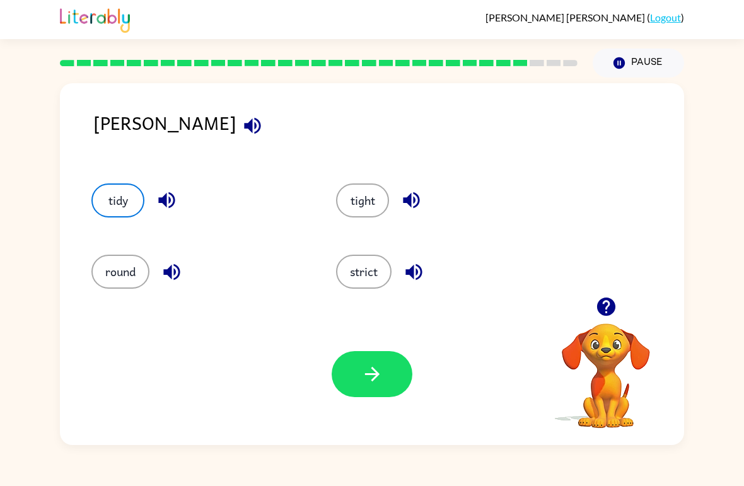
click at [404, 372] on button "button" at bounding box center [372, 374] width 81 height 46
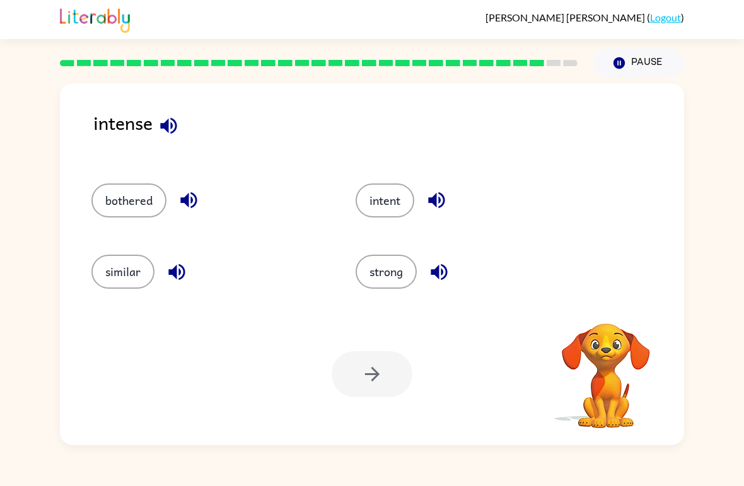
click at [168, 134] on icon "button" at bounding box center [169, 126] width 22 height 22
click at [382, 361] on div at bounding box center [372, 374] width 81 height 46
click at [374, 226] on div "intent" at bounding box center [464, 194] width 264 height 71
click at [373, 196] on button "intent" at bounding box center [384, 200] width 59 height 34
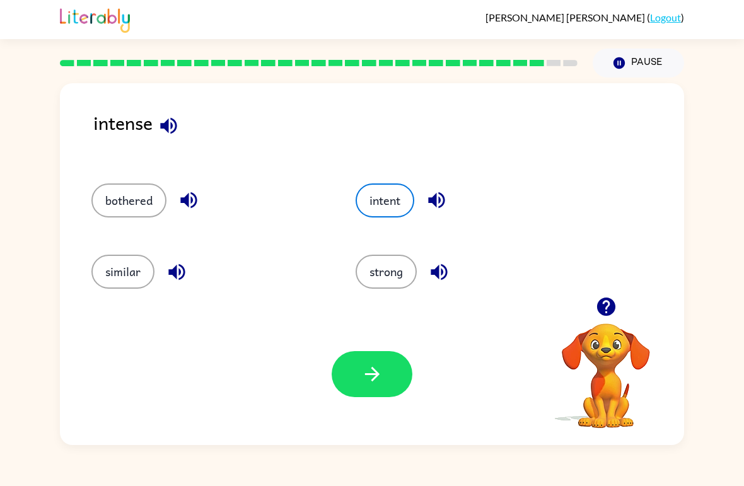
click at [374, 367] on icon "button" at bounding box center [372, 374] width 22 height 22
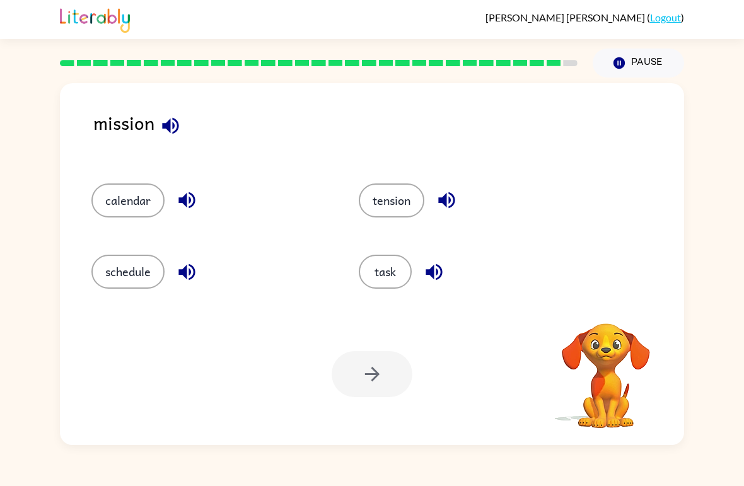
click at [177, 137] on icon "button" at bounding box center [170, 126] width 22 height 22
click at [165, 118] on icon "button" at bounding box center [170, 126] width 22 height 22
click at [182, 204] on icon "button" at bounding box center [186, 200] width 16 height 16
click at [199, 274] on button "button" at bounding box center [187, 272] width 32 height 32
click at [444, 199] on icon "button" at bounding box center [446, 200] width 16 height 16
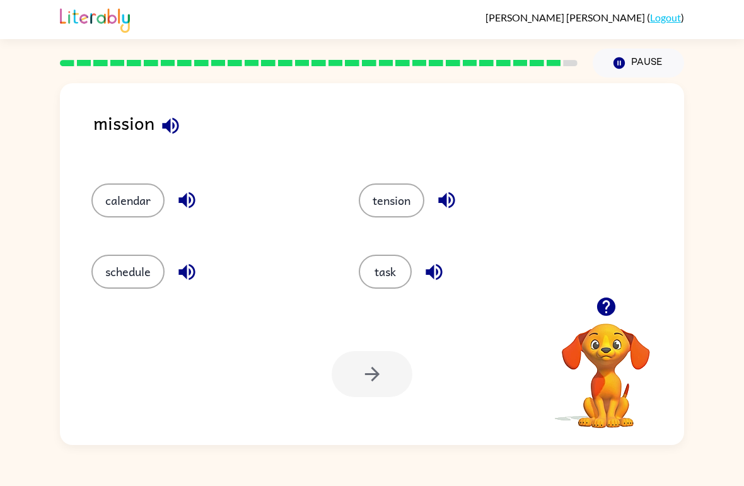
click at [436, 271] on icon "button" at bounding box center [434, 272] width 22 height 22
click at [383, 277] on button "task" at bounding box center [385, 272] width 53 height 34
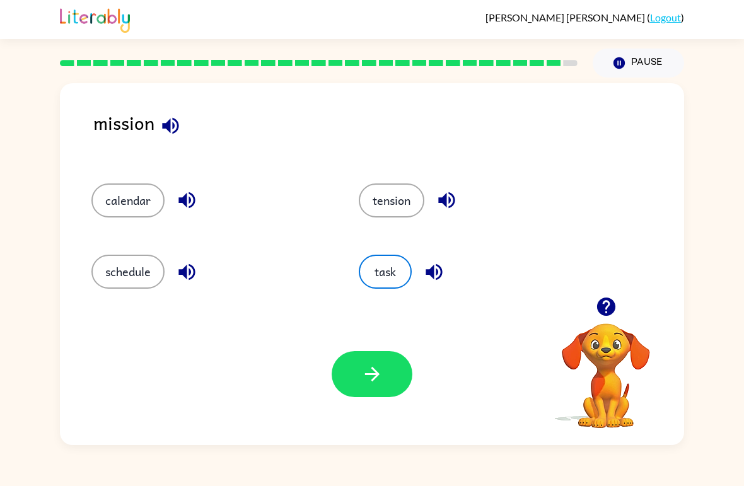
click at [378, 374] on icon "button" at bounding box center [371, 374] width 14 height 14
